Goal: Register for event/course

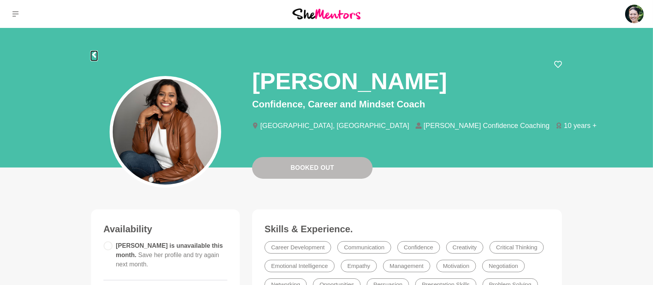
click at [92, 53] on icon at bounding box center [94, 55] width 6 height 6
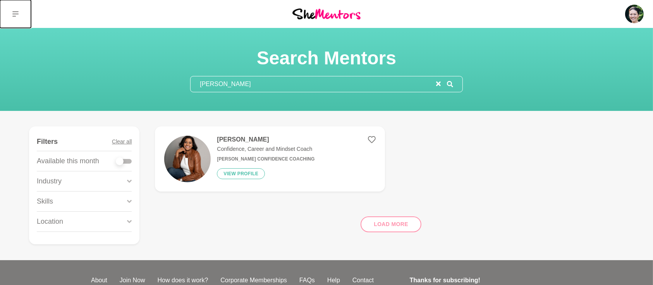
click at [17, 15] on icon at bounding box center [15, 14] width 6 height 6
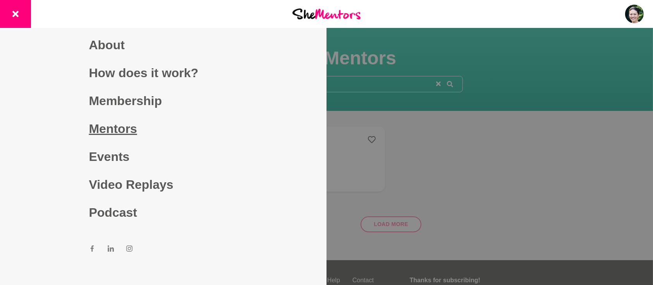
click at [97, 149] on link "Events" at bounding box center [163, 157] width 149 height 28
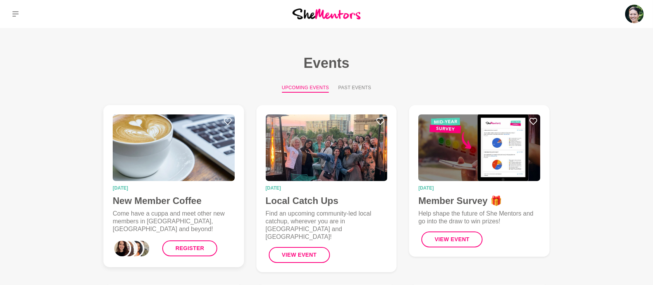
click at [195, 198] on h4 "New Member Coffee" at bounding box center [174, 201] width 122 height 12
